Goal: Obtain resource: Download file/media

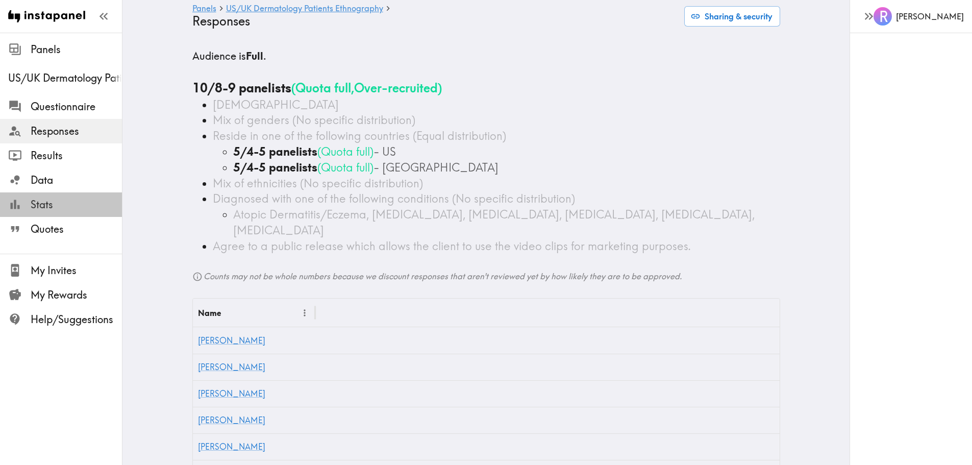
click at [41, 201] on span "Stats" at bounding box center [76, 204] width 91 height 14
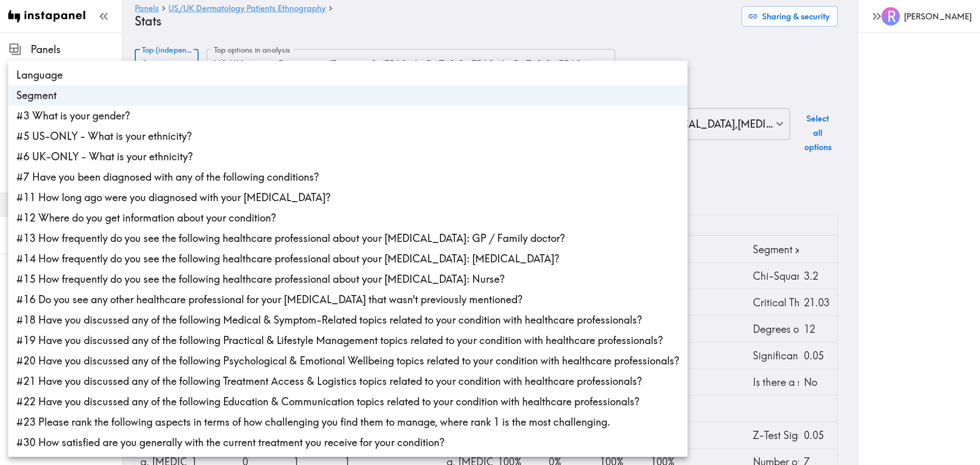
click at [174, 59] on body "Instapanel - Panels - [GEOGRAPHIC_DATA]/[GEOGRAPHIC_DATA] Dermatology Patients …" at bounding box center [490, 306] width 980 height 546
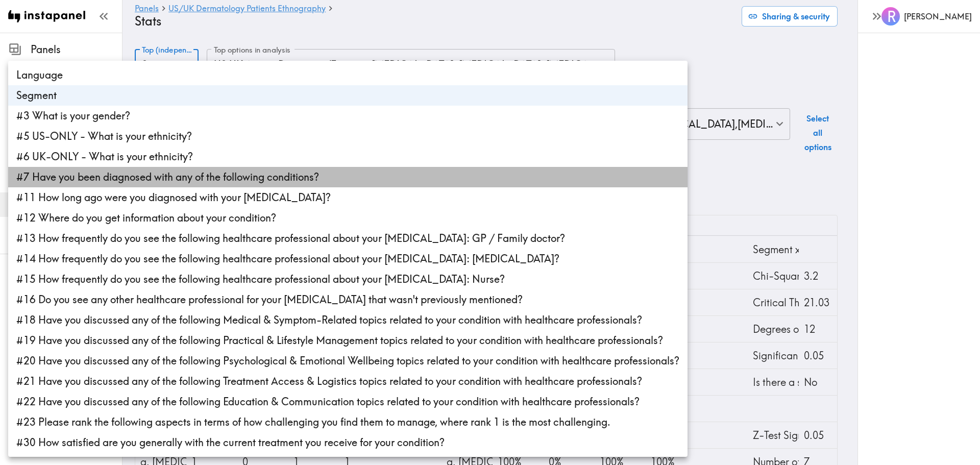
click at [174, 177] on li "#7 Have you been diagnosed with any of the following conditions?" at bounding box center [347, 177] width 679 height 20
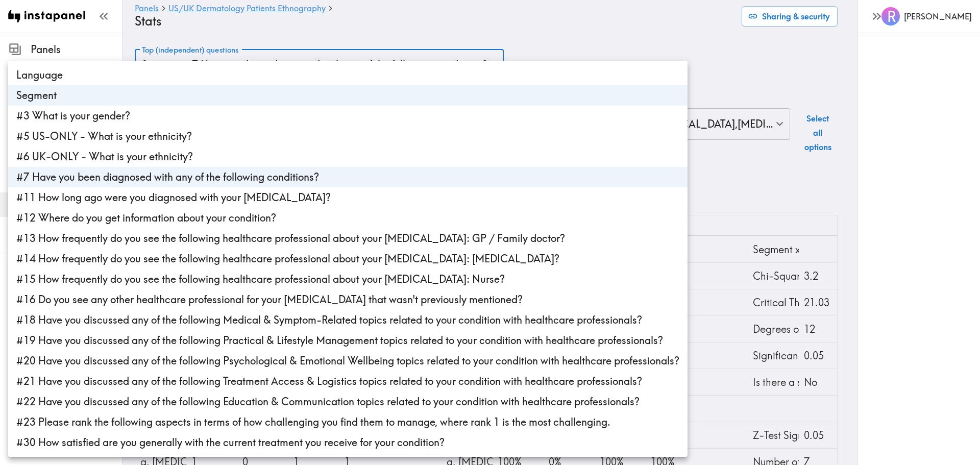
click at [257, 30] on div at bounding box center [490, 232] width 980 height 465
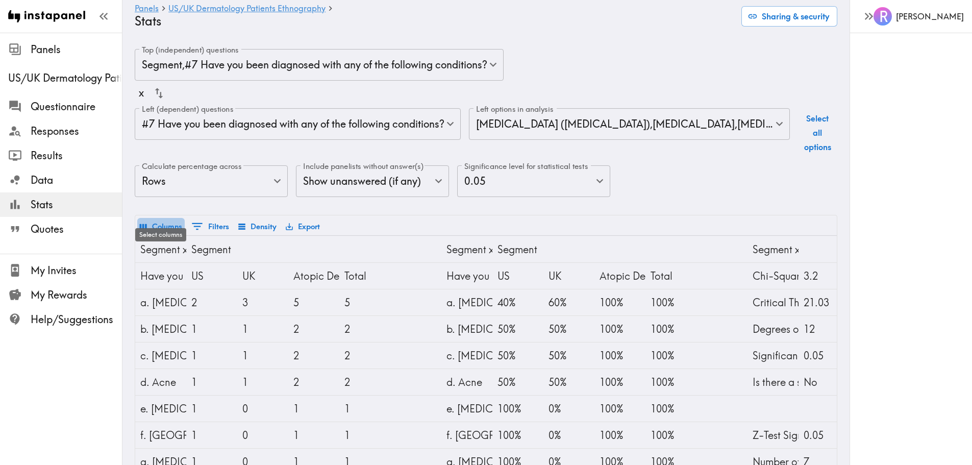
click at [152, 218] on button "Columns" at bounding box center [160, 226] width 47 height 17
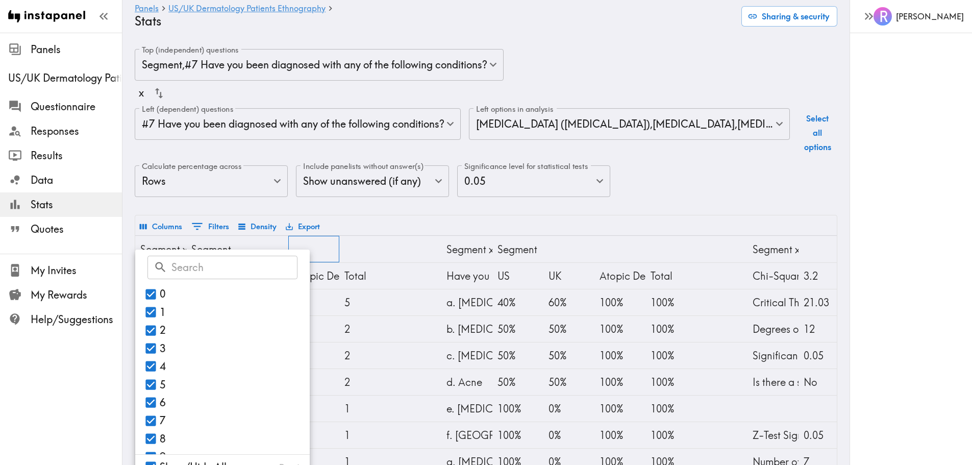
click at [309, 236] on div at bounding box center [313, 249] width 51 height 27
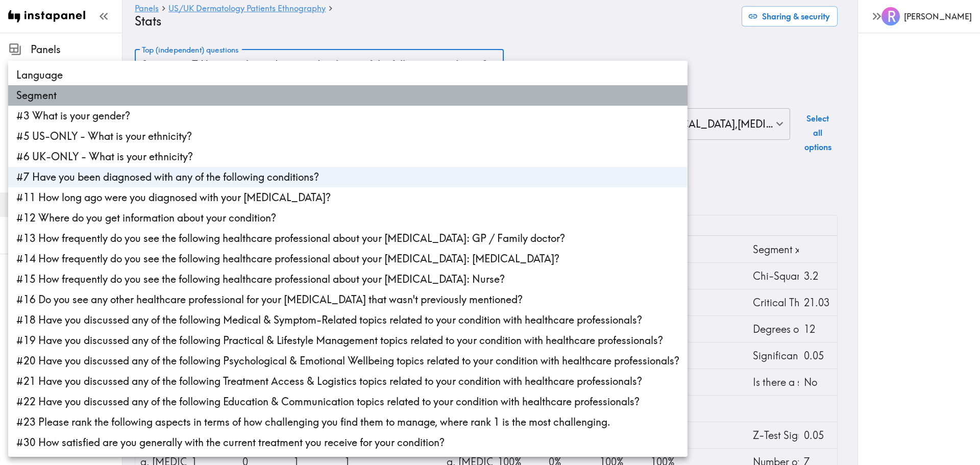
click at [56, 100] on li "Segment" at bounding box center [347, 95] width 679 height 20
type input "25684cfa-0838-4400-8753-6120f80efcb0"
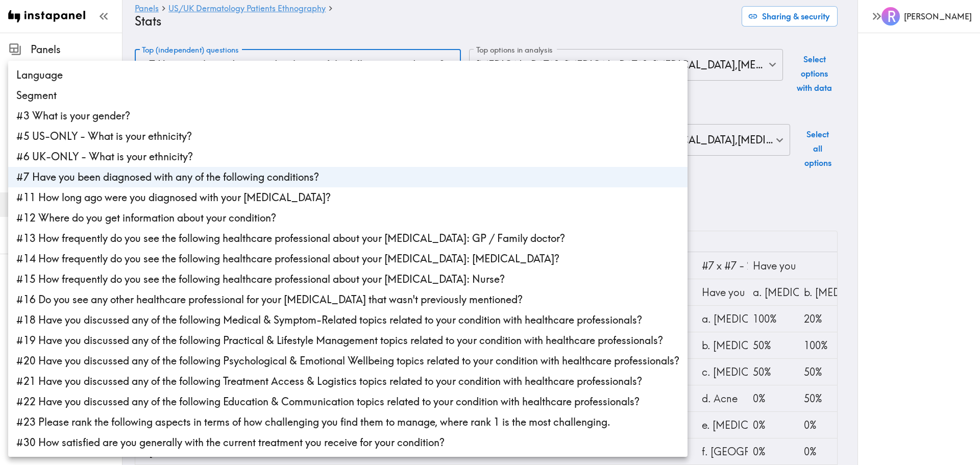
click at [238, 30] on div at bounding box center [490, 232] width 980 height 465
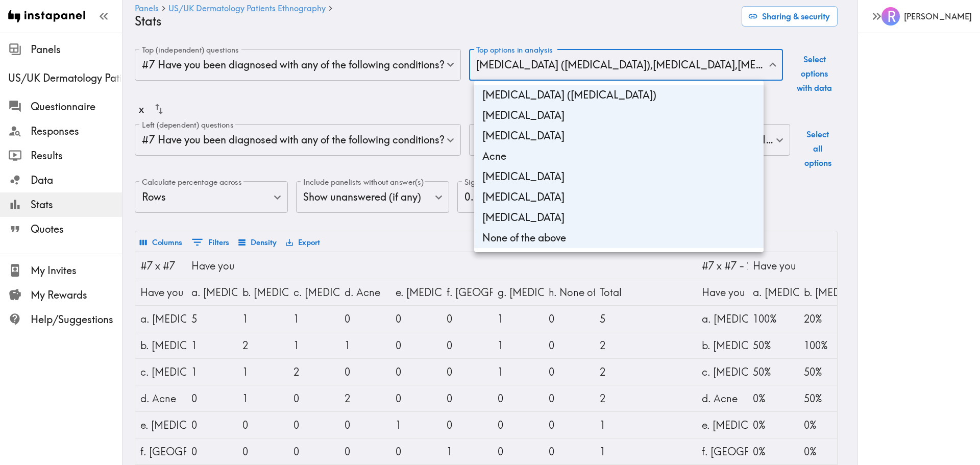
click at [545, 71] on body "Instapanel - Panels - [GEOGRAPHIC_DATA]/UK Dermatology Patients Ethnography - S…" at bounding box center [490, 314] width 980 height 562
click at [544, 28] on div at bounding box center [490, 232] width 980 height 465
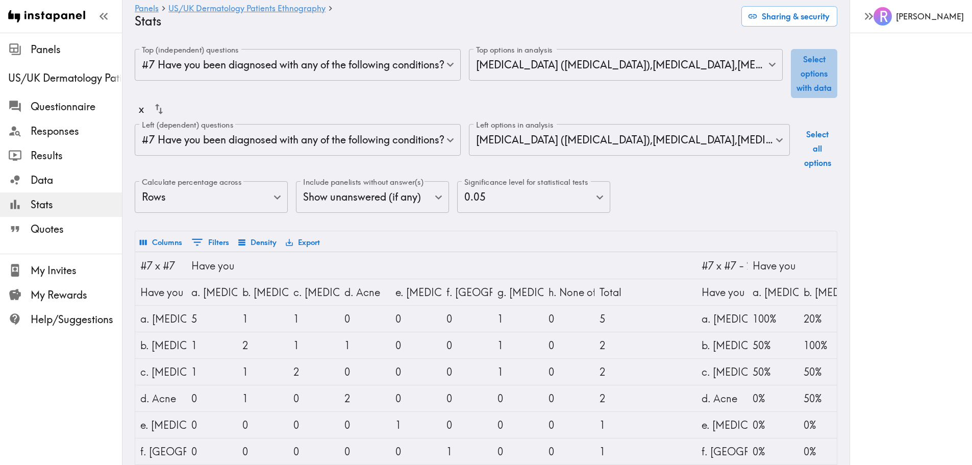
click at [810, 75] on button "Select options with data" at bounding box center [814, 73] width 46 height 49
type input "6f6ed298-9a82-41d3-a017-5115f1c0d20c,2d9eaded-34df-4a86-abe3-b4ec2240022a,6df03…"
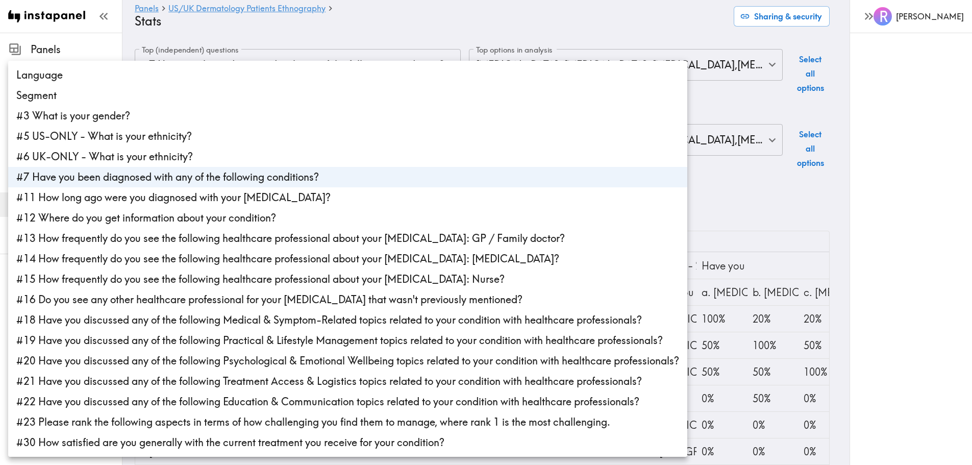
click at [310, 130] on body "Instapanel - Panels - [GEOGRAPHIC_DATA]/UK Dermatology Patients Ethnography - S…" at bounding box center [486, 314] width 972 height 562
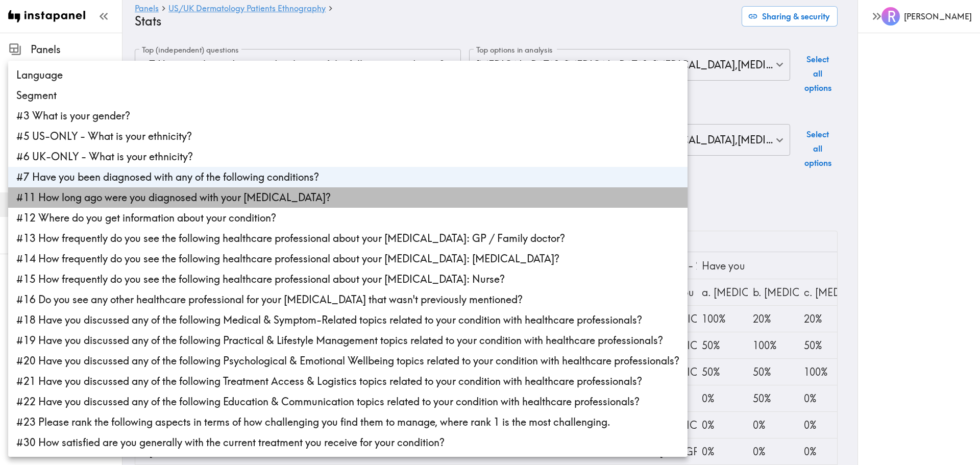
click at [242, 199] on li "#11 How long ago were you diagnosed with your [MEDICAL_DATA]?" at bounding box center [347, 197] width 679 height 20
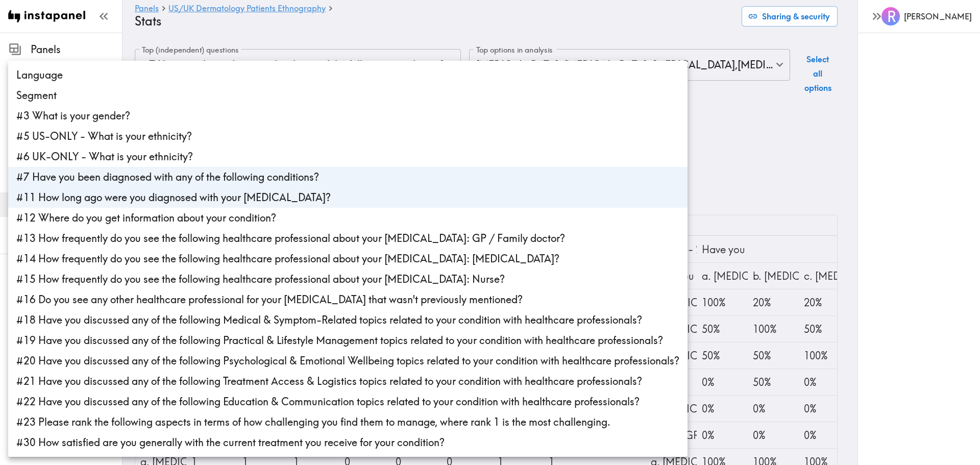
click at [281, 200] on li "#11 How long ago were you diagnosed with your [MEDICAL_DATA]?" at bounding box center [347, 197] width 679 height 20
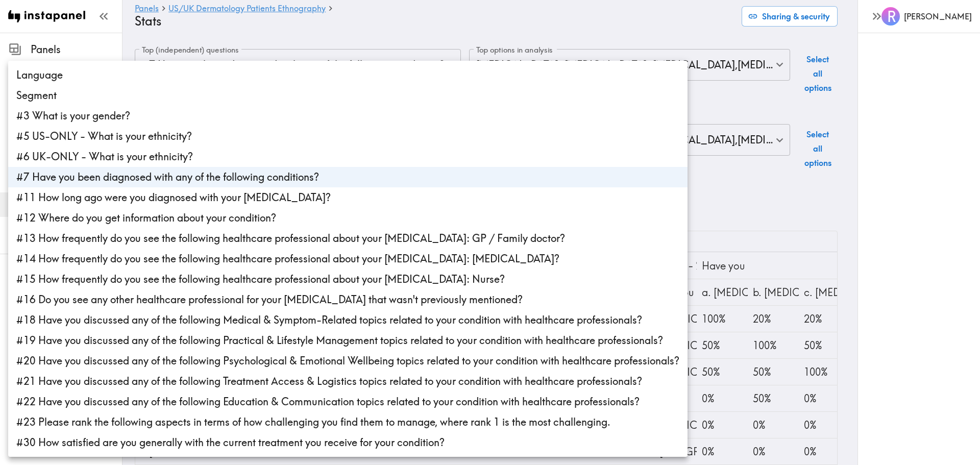
click at [766, 161] on div at bounding box center [490, 232] width 980 height 465
click at [343, 119] on body "Instapanel - Panels - [GEOGRAPHIC_DATA]/UK Dermatology Patients Ethnography - S…" at bounding box center [490, 314] width 980 height 562
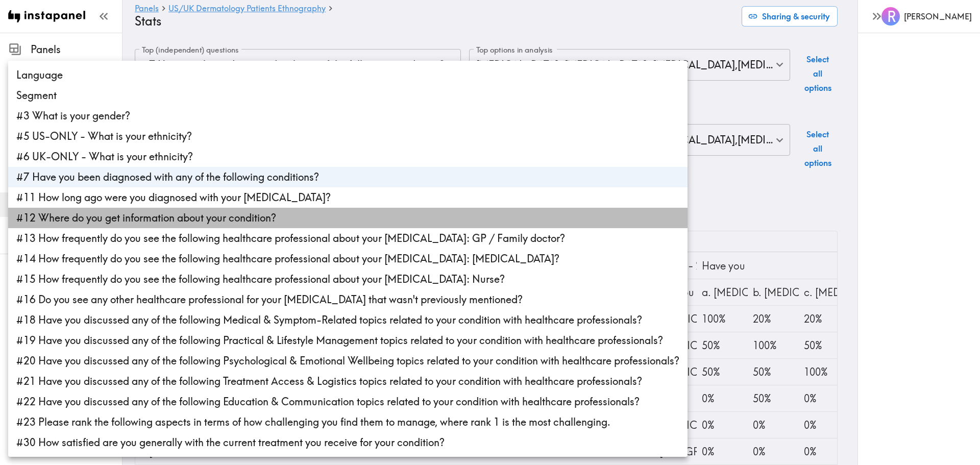
click at [24, 218] on li "#12 Where do you get information about your condition?" at bounding box center [347, 218] width 679 height 20
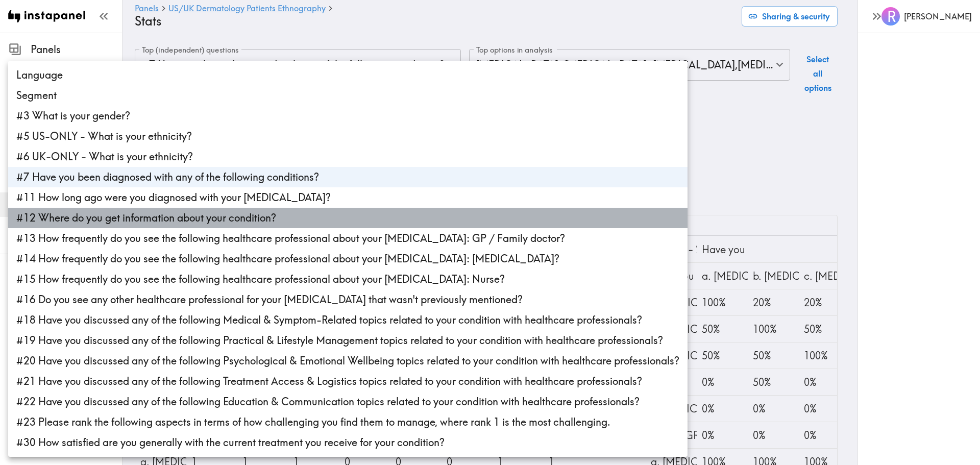
click at [24, 218] on li "#12 Where do you get information about your condition?" at bounding box center [347, 218] width 679 height 20
type input "25684cfa-0838-4400-8753-6120f80efcb0"
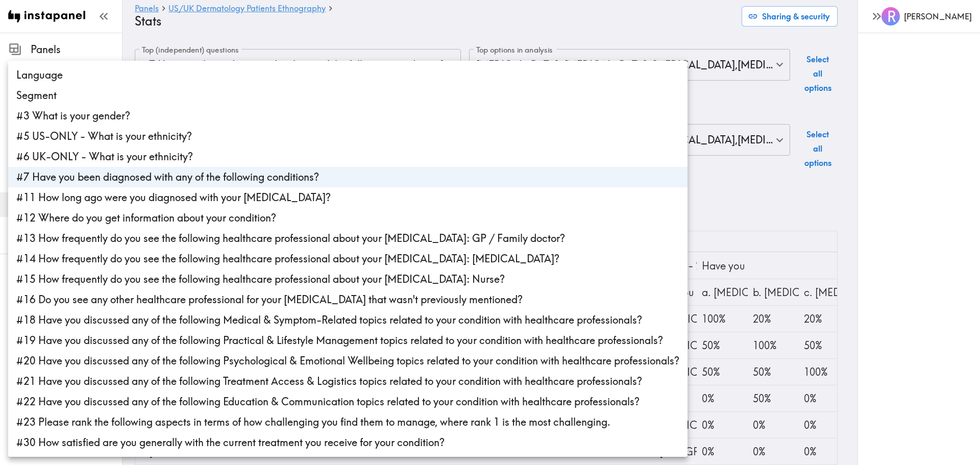
click at [780, 172] on div at bounding box center [490, 232] width 980 height 465
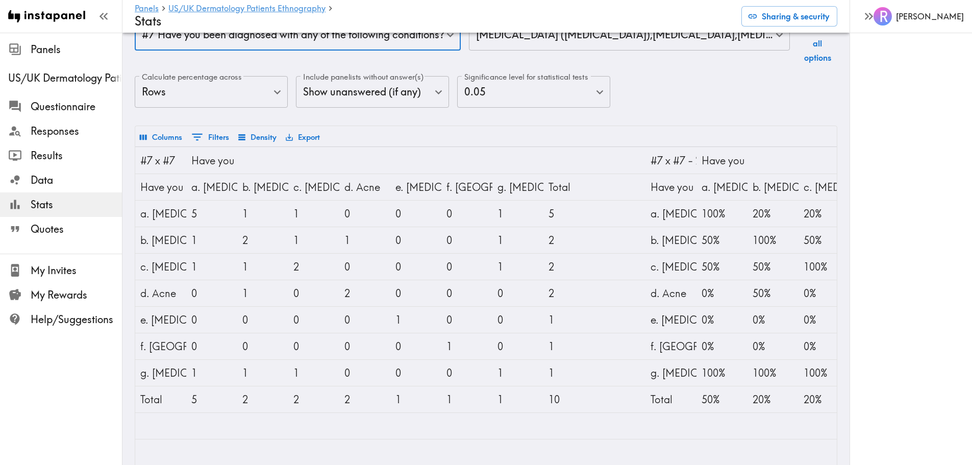
scroll to position [109, 0]
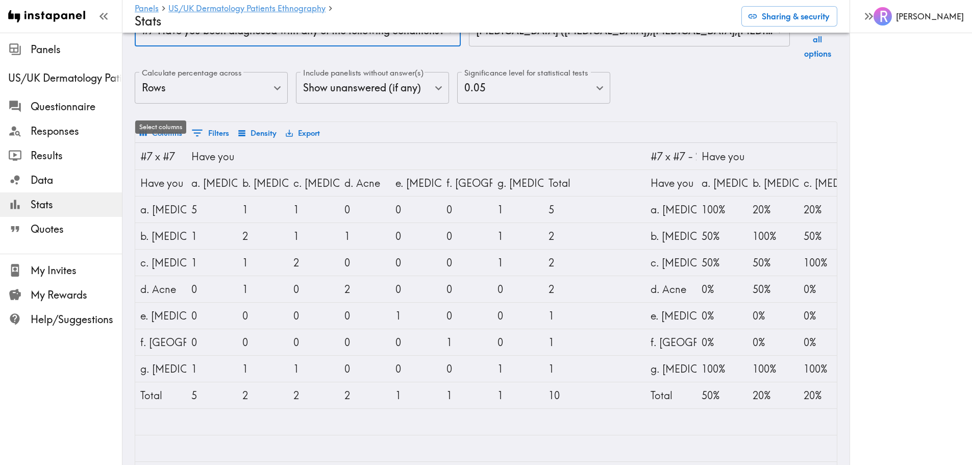
click at [169, 125] on button "Columns" at bounding box center [160, 133] width 47 height 17
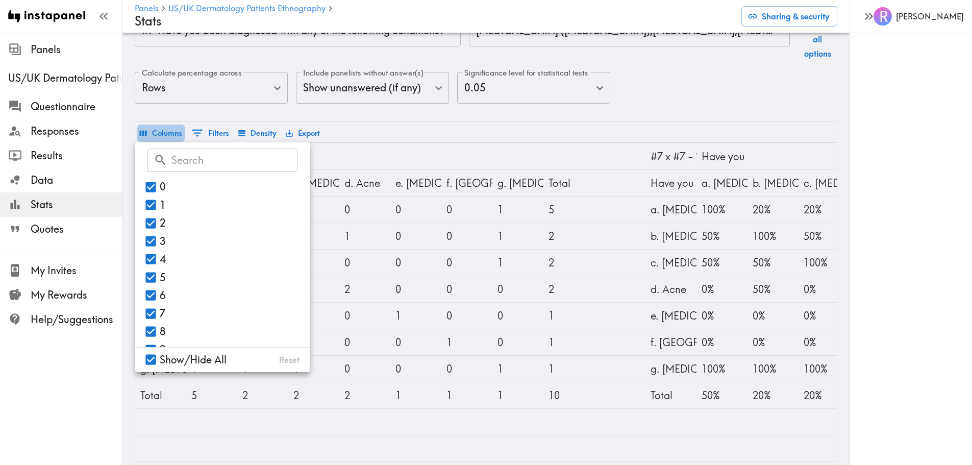
click at [169, 125] on button "Columns" at bounding box center [160, 133] width 47 height 17
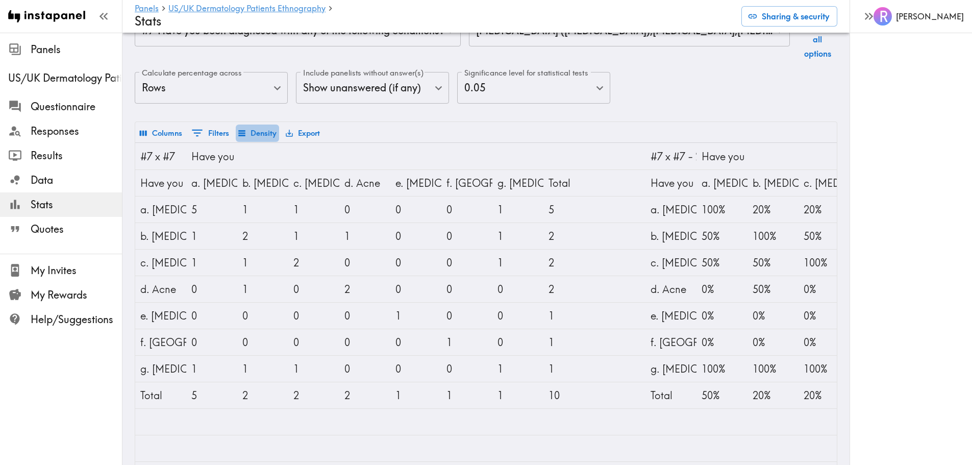
click at [262, 125] on button "Density" at bounding box center [257, 133] width 43 height 17
click at [262, 82] on div "Top (independent) questions #7 Have you been diagnosed with any of the followin…" at bounding box center [486, 31] width 703 height 182
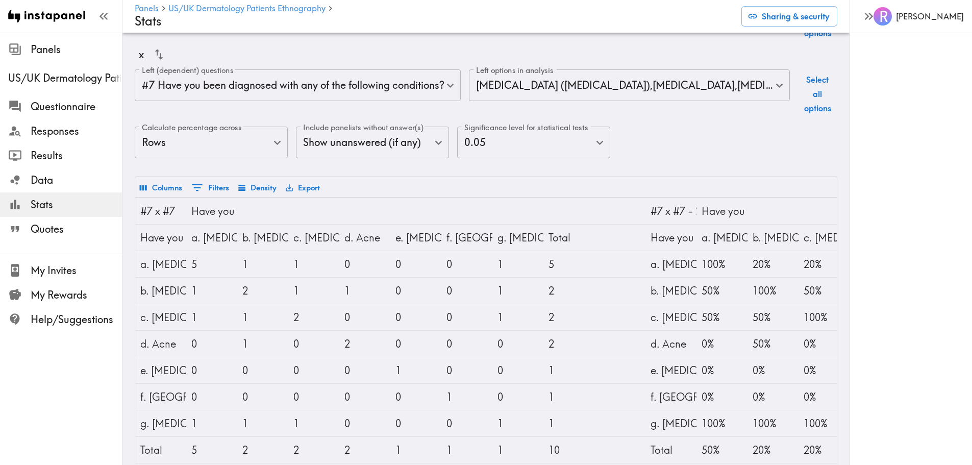
scroll to position [0, 0]
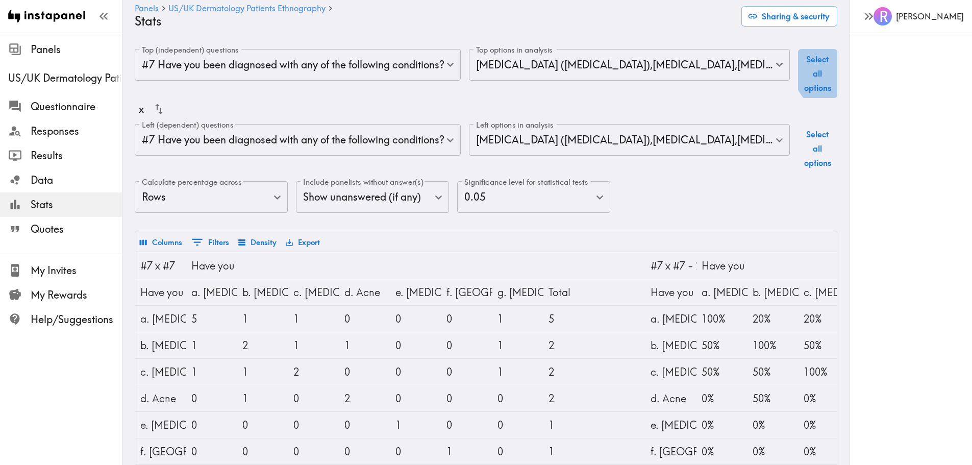
click at [819, 68] on button "Select all options" at bounding box center [817, 73] width 39 height 49
type input "6f6ed298-9a82-41d3-a017-5115f1c0d20c,2d9eaded-34df-4a86-abe3-b4ec2240022a,6df03…"
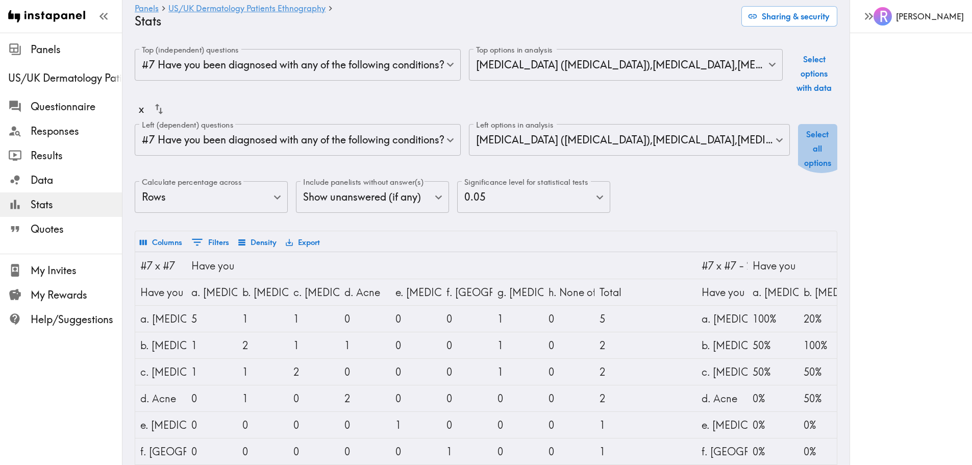
click at [801, 135] on button "Select all options" at bounding box center [817, 148] width 39 height 49
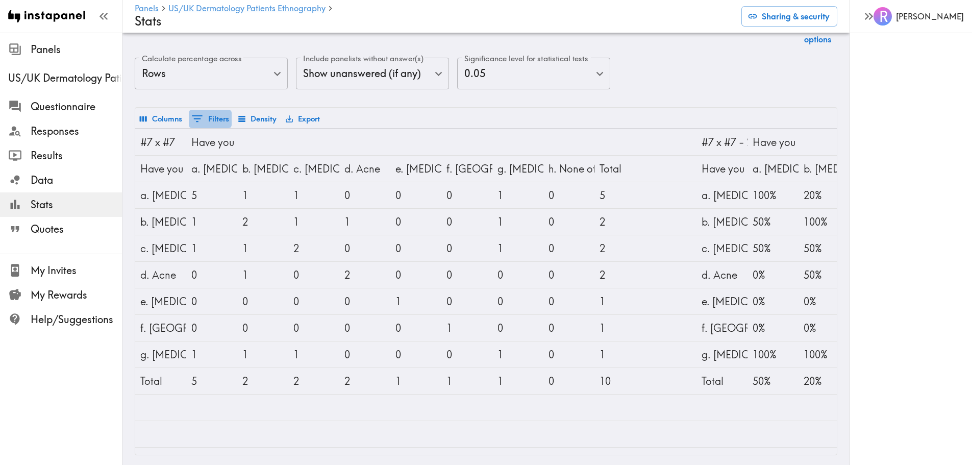
click at [215, 110] on button "0 Filters" at bounding box center [210, 119] width 43 height 18
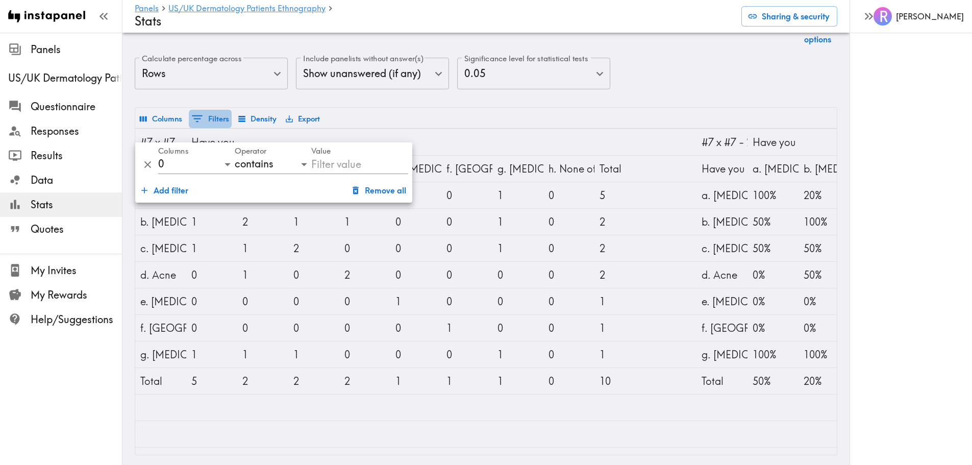
click at [215, 110] on button "0 Filters" at bounding box center [210, 119] width 43 height 18
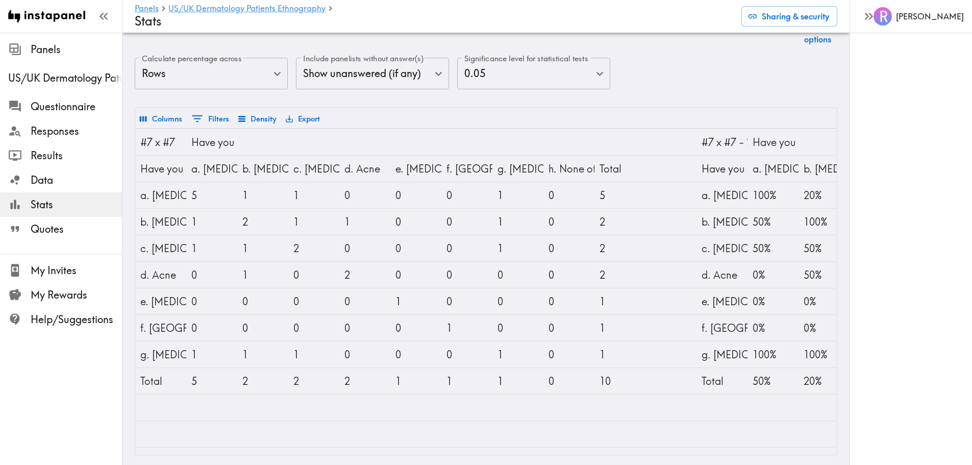
click at [159, 110] on button "Columns" at bounding box center [160, 118] width 47 height 17
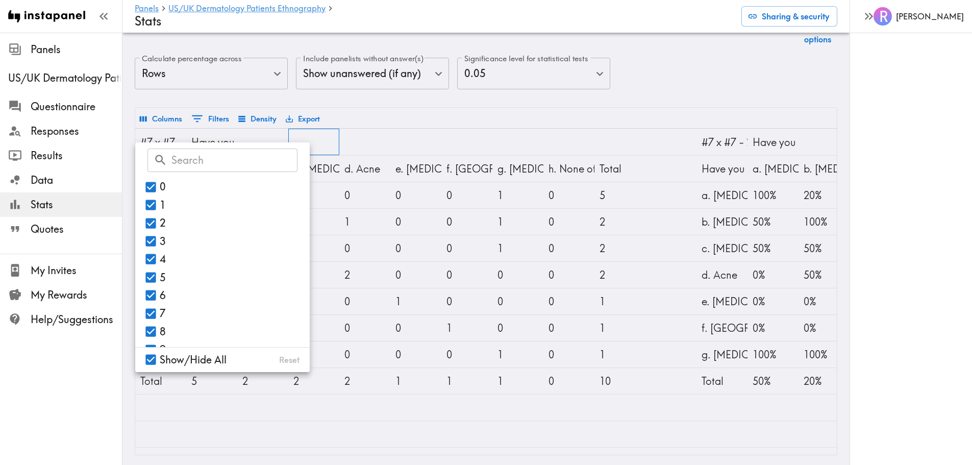
click at [307, 129] on div at bounding box center [313, 142] width 51 height 27
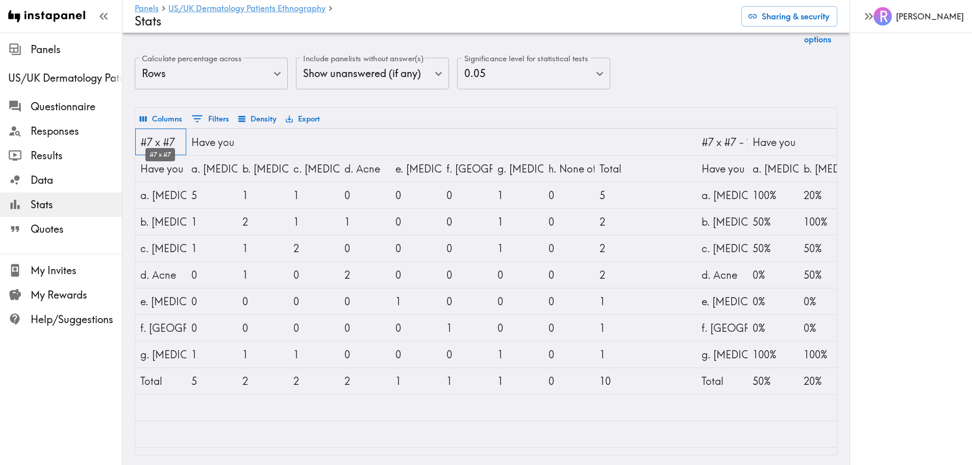
click at [158, 136] on div "#7 x #7" at bounding box center [160, 142] width 41 height 26
click at [212, 133] on div "Have you been diagnosed with any of the following conditions?" at bounding box center [211, 142] width 41 height 26
click at [330, 81] on div "Top (independent) questions #7 Have you been diagnosed with any of the followin…" at bounding box center [486, 16] width 703 height 182
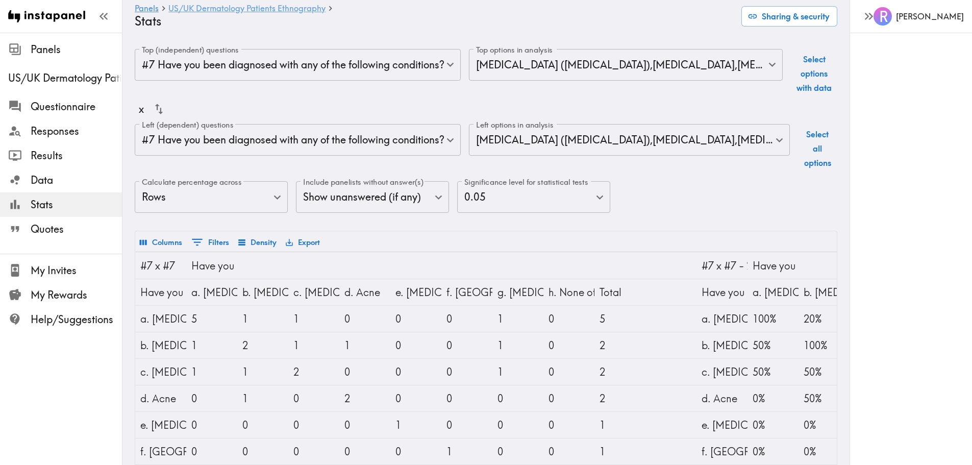
click at [238, 6] on link "US/UK Dermatology Patients Ethnography" at bounding box center [246, 9] width 157 height 10
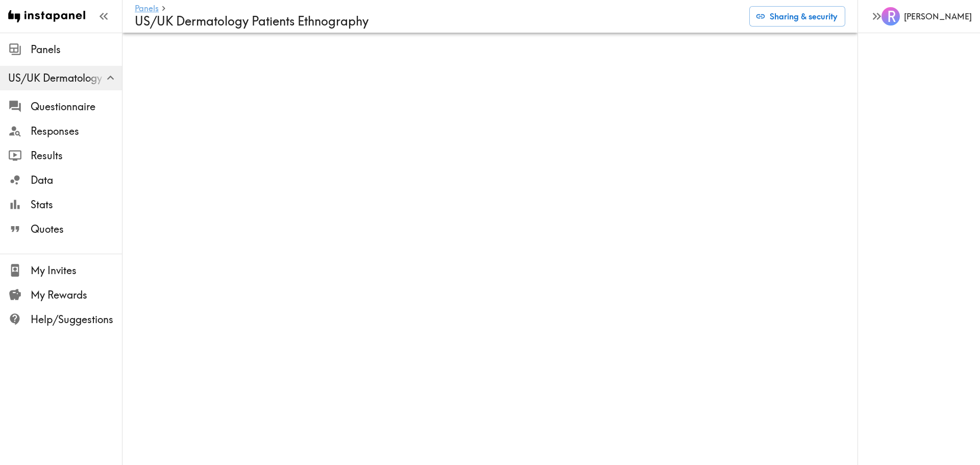
click at [150, 10] on link "Panels" at bounding box center [147, 9] width 24 height 10
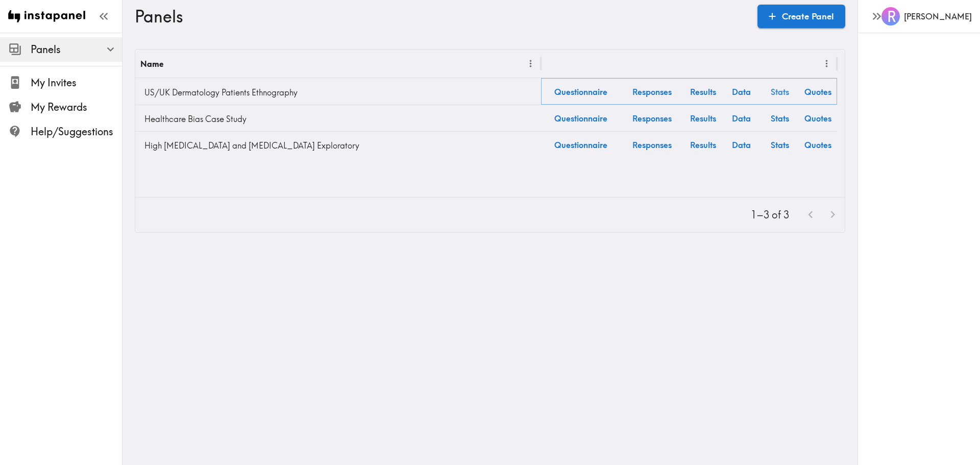
click at [779, 91] on link "Stats" at bounding box center [779, 92] width 38 height 26
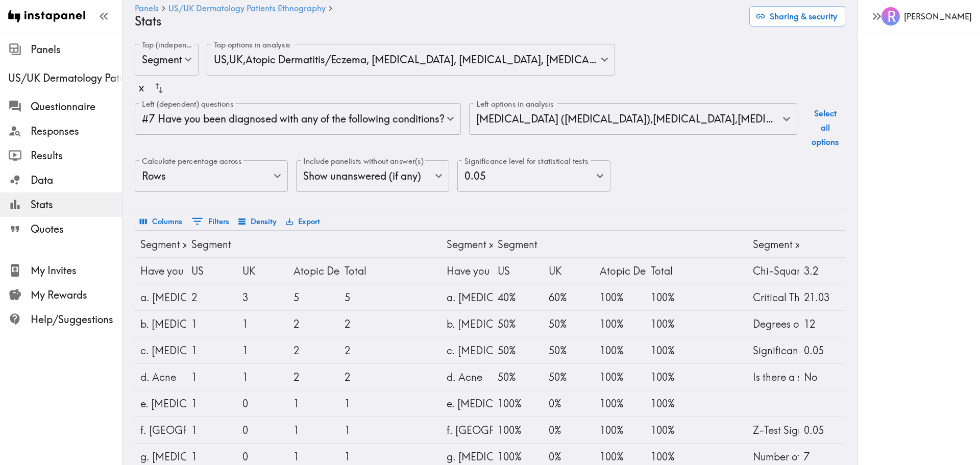
click at [221, 119] on body "Instapanel - Panels - [GEOGRAPHIC_DATA]/[GEOGRAPHIC_DATA] Dermatology Patients …" at bounding box center [490, 301] width 980 height 546
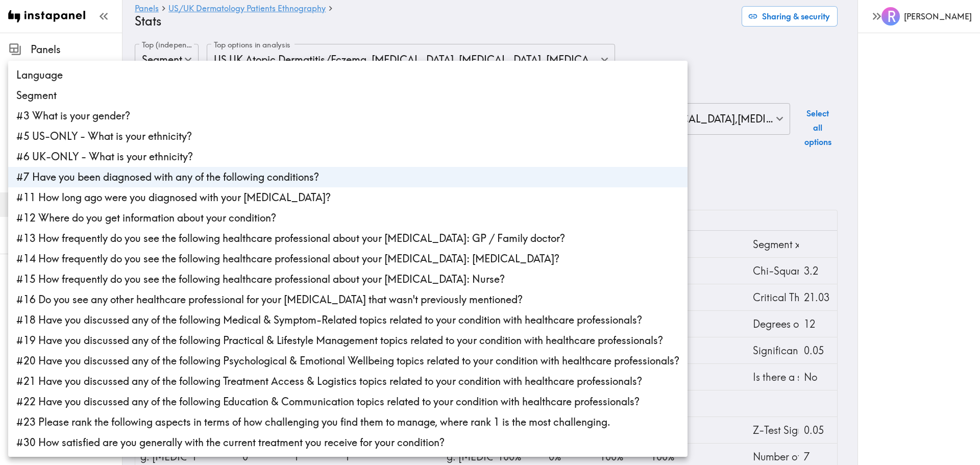
click at [103, 196] on li "#11 How long ago were you diagnosed with your [MEDICAL_DATA]?" at bounding box center [347, 197] width 679 height 20
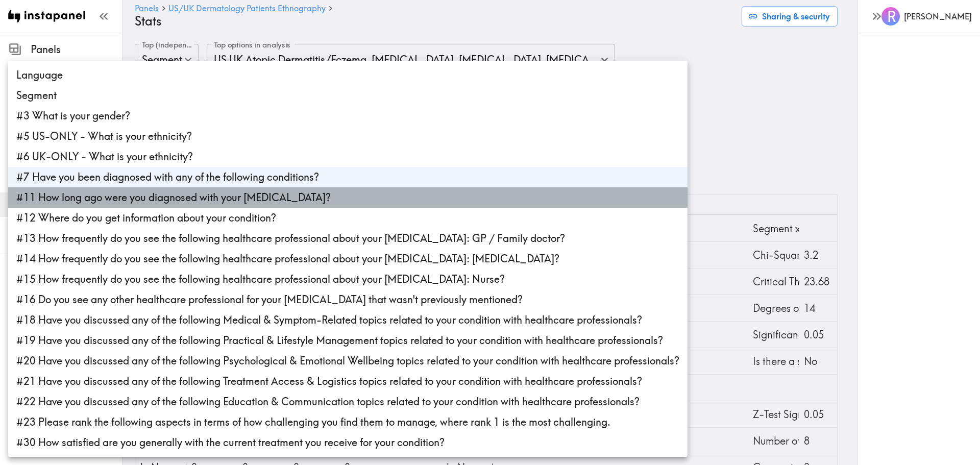
click at [80, 200] on li "#11 How long ago were you diagnosed with your [MEDICAL_DATA]?" at bounding box center [347, 197] width 679 height 20
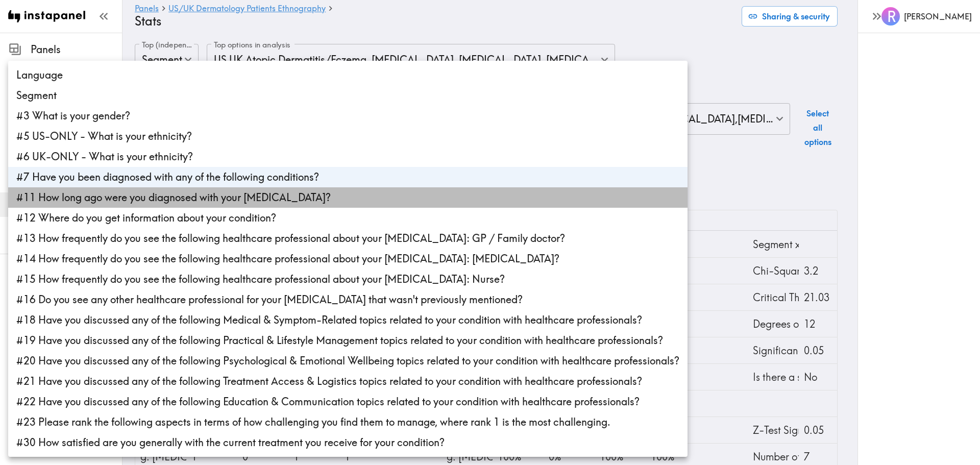
click at [80, 200] on li "#11 How long ago were you diagnosed with your [MEDICAL_DATA]?" at bounding box center [347, 197] width 679 height 20
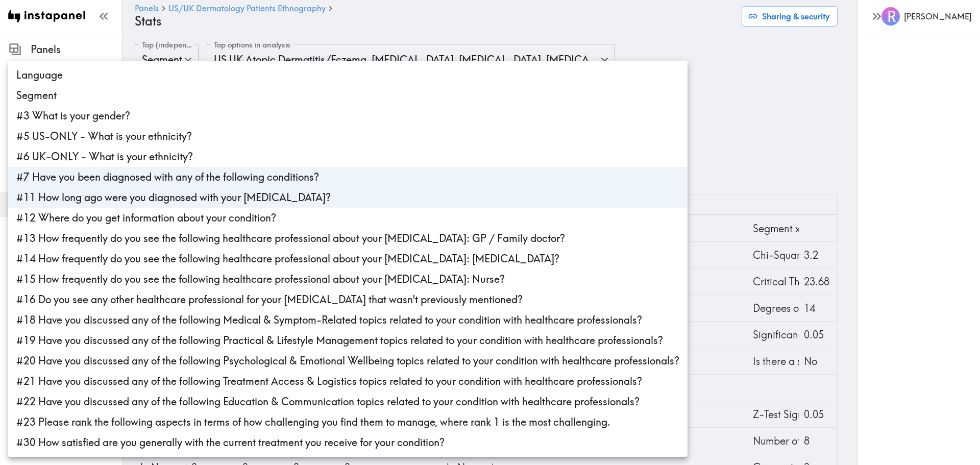
click at [753, 167] on div at bounding box center [490, 232] width 980 height 465
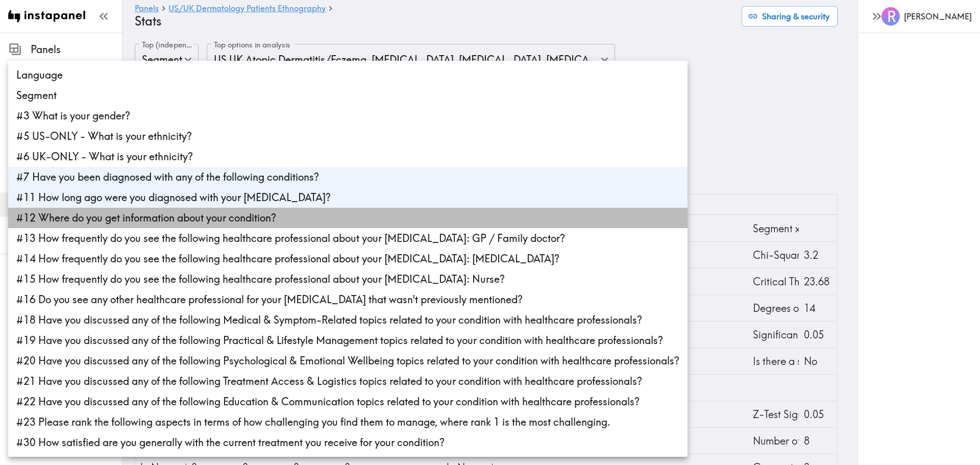
click at [139, 216] on li "#12 Where do you get information about your condition?" at bounding box center [347, 218] width 679 height 20
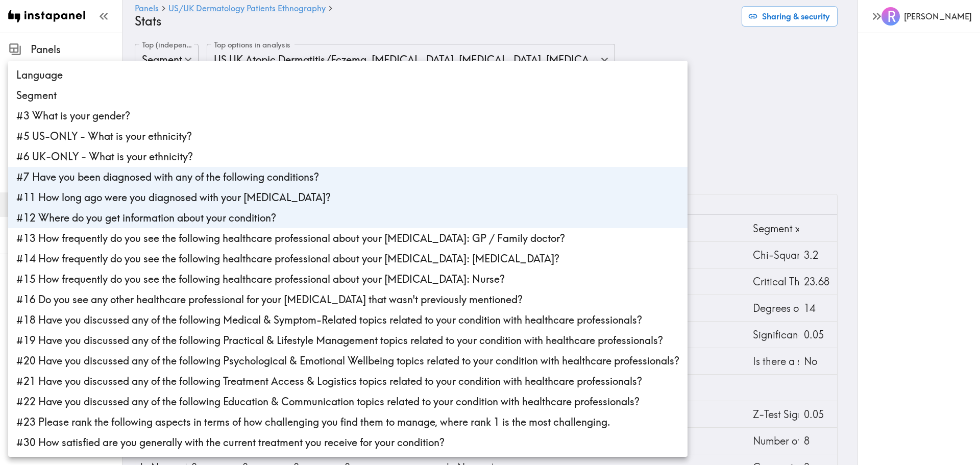
click at [133, 245] on li "#13 How frequently do you see the following healthcare professional about your …" at bounding box center [347, 238] width 679 height 20
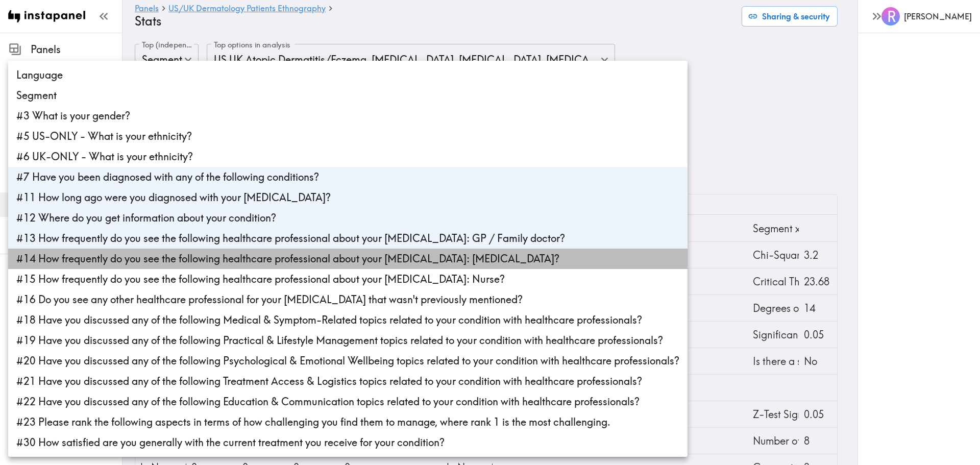
click at [132, 260] on li "#14 How frequently do you see the following healthcare professional about your …" at bounding box center [347, 259] width 679 height 20
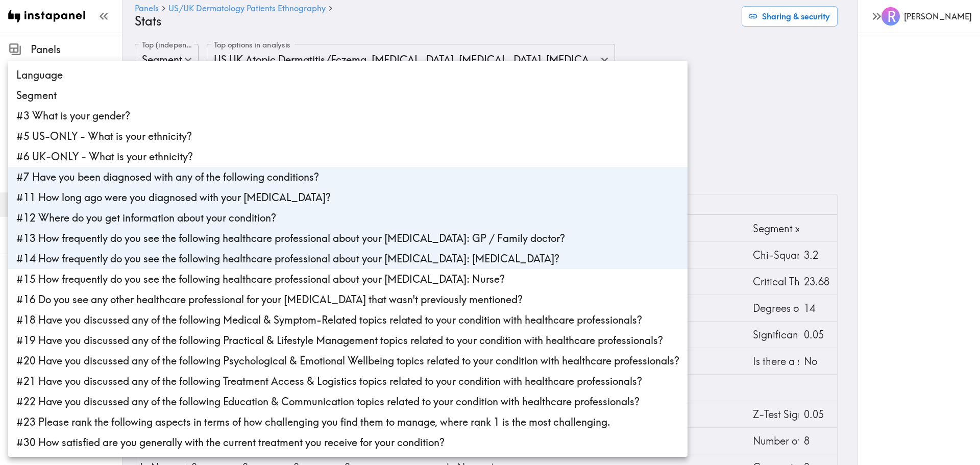
click at [134, 282] on li "#15 How frequently do you see the following healthcare professional about your …" at bounding box center [347, 279] width 679 height 20
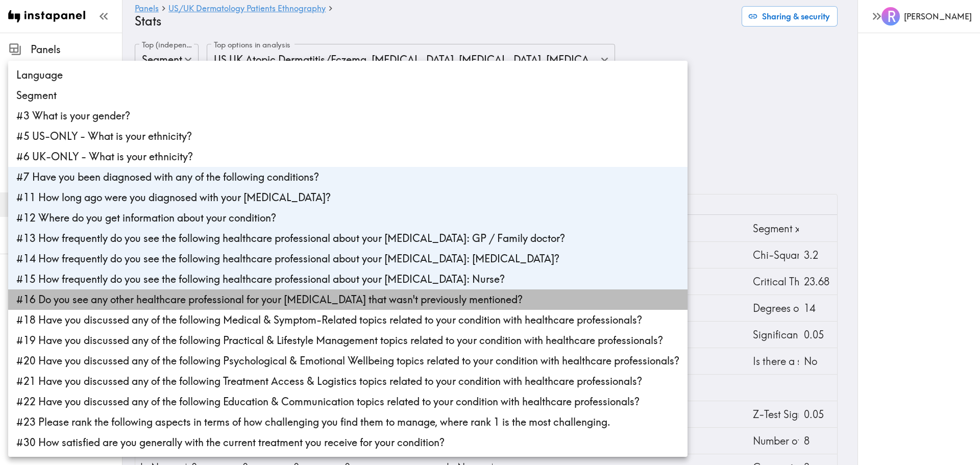
click at [135, 300] on li "#16 Do you see any other healthcare professional for your [MEDICAL_DATA] that w…" at bounding box center [347, 299] width 679 height 20
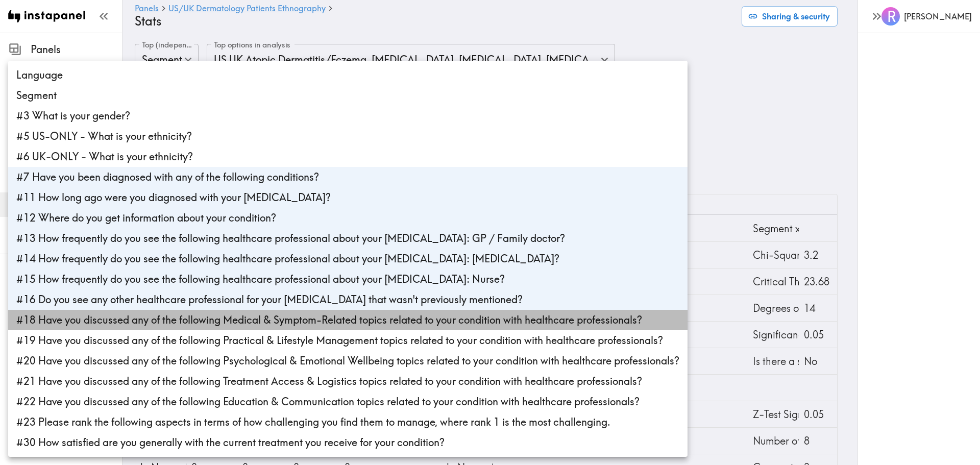
click at [135, 318] on li "#18 Have you discussed any of the following Medical & Symptom-Related topics re…" at bounding box center [347, 320] width 679 height 20
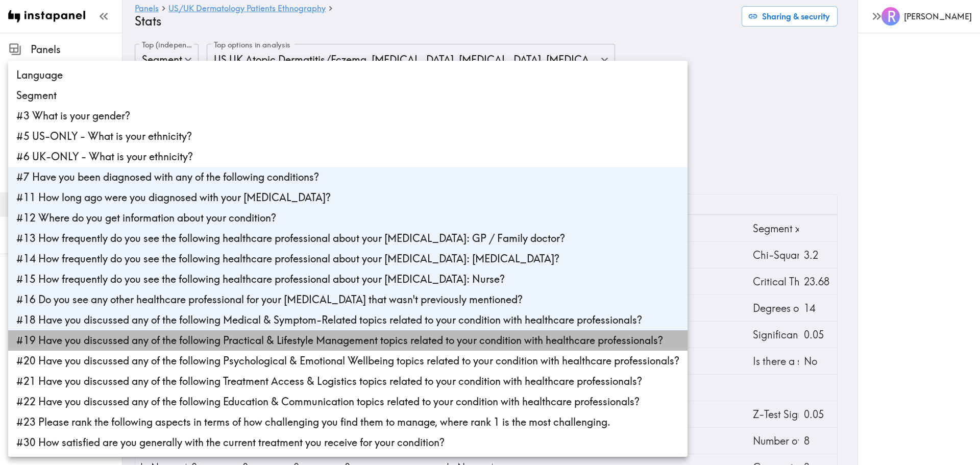
click at [129, 337] on li "#19 Have you discussed any of the following Practical & Lifestyle Management to…" at bounding box center [347, 340] width 679 height 20
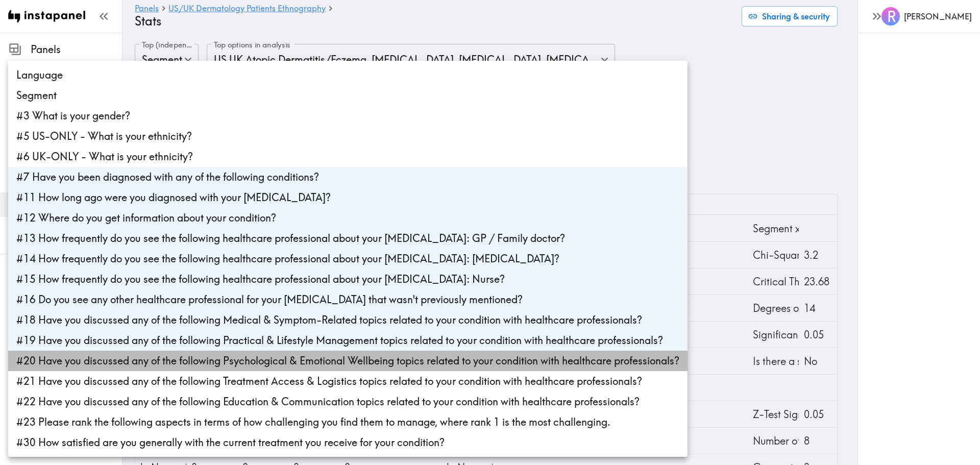
click at [150, 359] on li "#20 Have you discussed any of the following Psychological & Emotional Wellbeing…" at bounding box center [347, 361] width 679 height 20
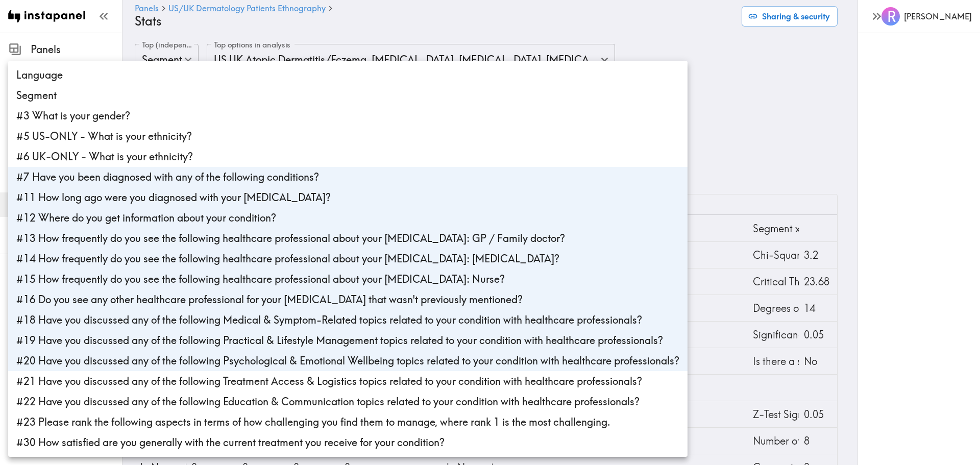
click at [151, 379] on li "#21 Have you discussed any of the following Treatment Access & Logistics topics…" at bounding box center [347, 381] width 679 height 20
click at [153, 400] on li "#22 Have you discussed any of the following Education & Communication topics re…" at bounding box center [347, 401] width 679 height 20
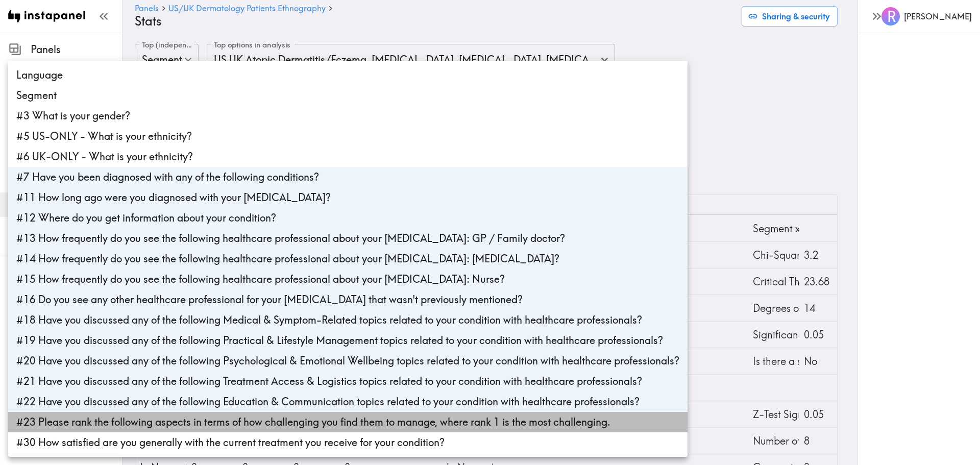
click at [166, 419] on li "#23 Please rank the following aspects in terms of how challenging you find them…" at bounding box center [347, 422] width 679 height 20
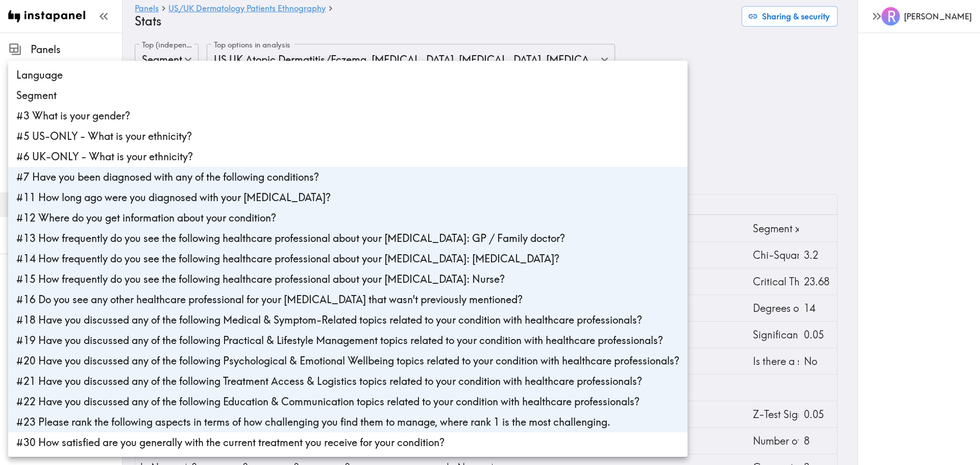
click at [153, 443] on li "#30 How satisfied are you generally with the current treatment you receive for …" at bounding box center [347, 442] width 679 height 20
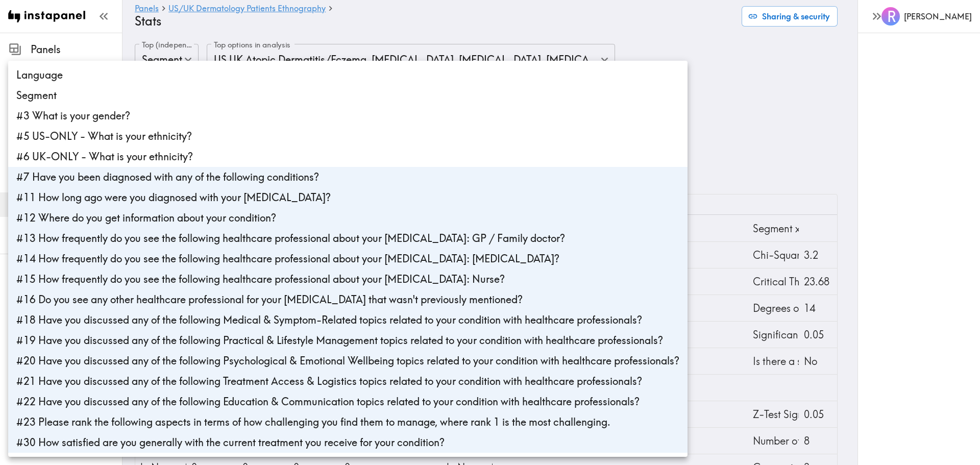
type input "25684cfa-0838-4400-8753-6120f80efcb0,c974a9b2-bf44-4aba-b021-e44e56b46eff,d410a…"
click at [791, 111] on div at bounding box center [490, 232] width 980 height 465
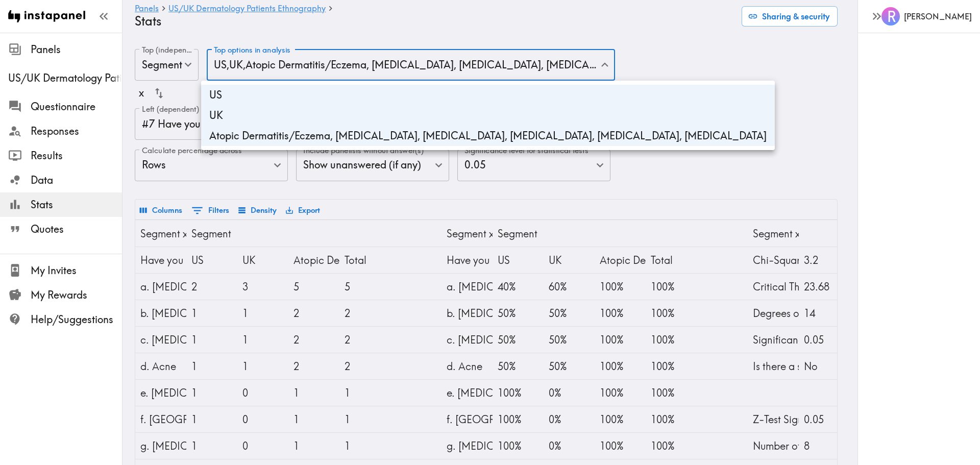
click at [263, 135] on li "Atopic Dermatitis/Eczema, [MEDICAL_DATA], [MEDICAL_DATA], [MEDICAL_DATA], [MEDI…" at bounding box center [488, 136] width 574 height 20
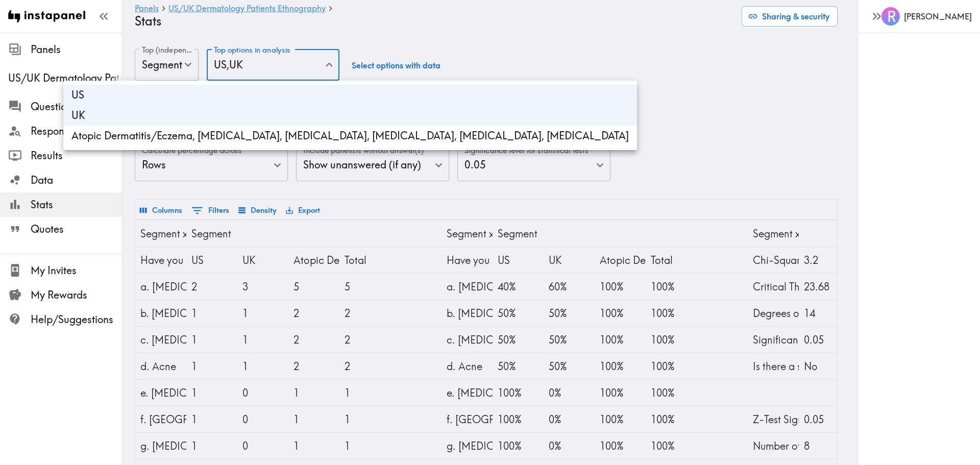
type input "d1042510-5ecd-4c98-b415-d167277a388e,e1475ed6-8713-4869-bbf6-e7679c777902"
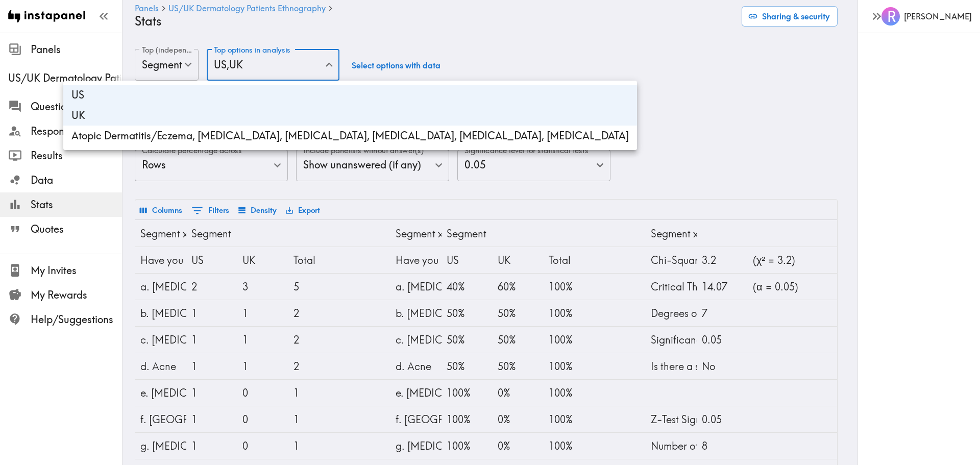
click at [732, 108] on div at bounding box center [490, 232] width 980 height 465
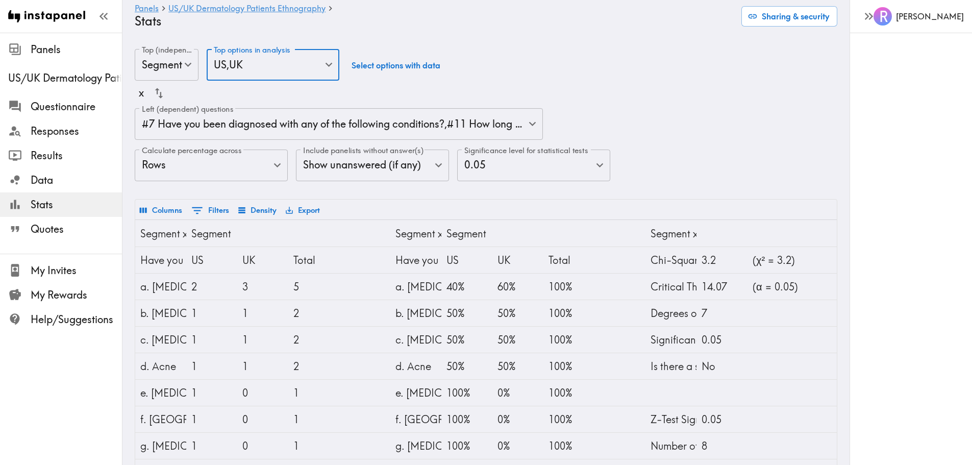
click at [311, 212] on button "Export" at bounding box center [302, 210] width 39 height 17
click at [338, 255] on li "Download as Excel" at bounding box center [334, 253] width 103 height 20
